Goal: Task Accomplishment & Management: Complete application form

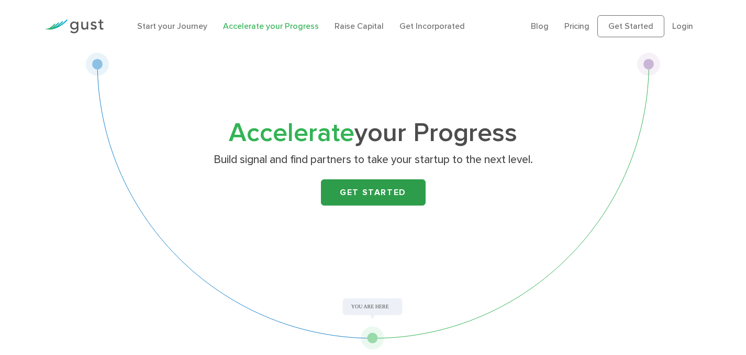
click at [368, 202] on link "Get Started" at bounding box center [373, 192] width 105 height 26
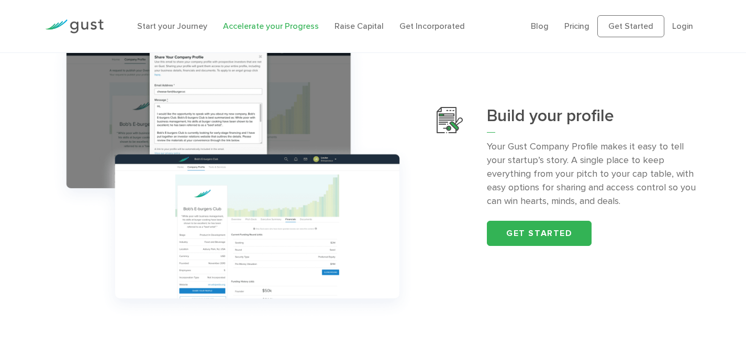
scroll to position [383, 0]
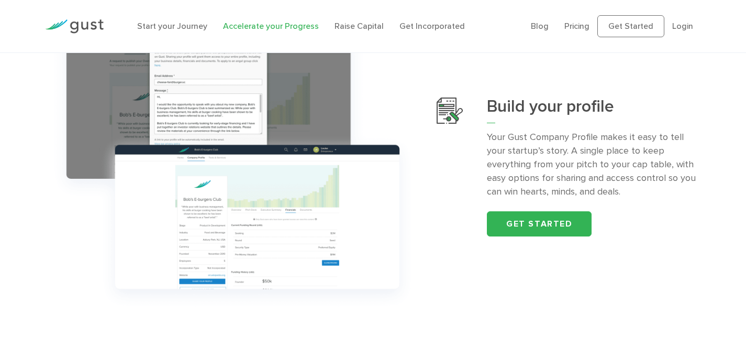
click at [509, 252] on div "Build your profile Your Gust Company Profile makes it easy to tell your startup…" at bounding box center [373, 166] width 672 height 297
click at [519, 232] on link "Get started" at bounding box center [539, 223] width 105 height 25
